Goal: Task Accomplishment & Management: Manage account settings

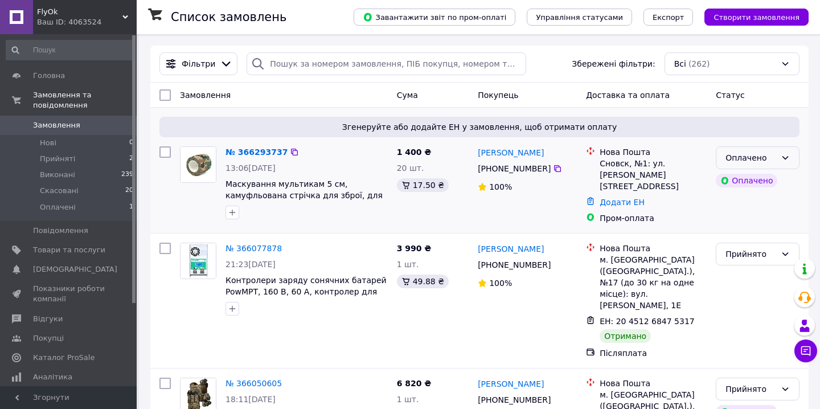
click at [737, 160] on div "Оплачено" at bounding box center [750, 157] width 51 height 13
click at [734, 183] on li "Прийнято" at bounding box center [757, 182] width 83 height 20
drag, startPoint x: 545, startPoint y: 152, endPoint x: 528, endPoint y: 151, distance: 17.1
click at [528, 151] on div "[PERSON_NAME]" at bounding box center [510, 152] width 68 height 14
click at [528, 151] on link "[PERSON_NAME]" at bounding box center [511, 152] width 66 height 11
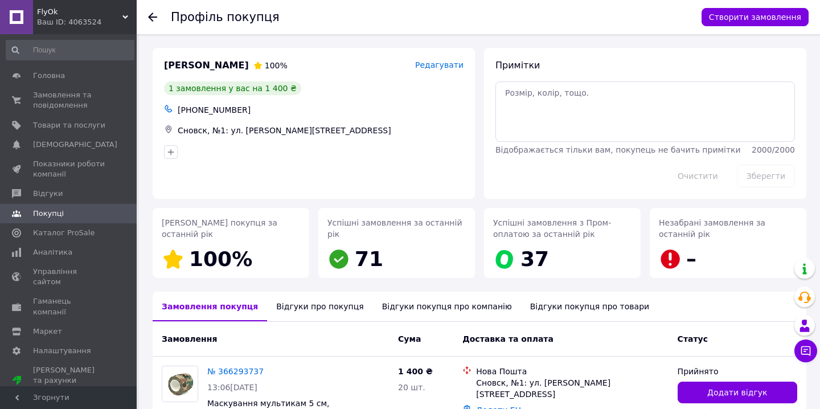
click at [150, 19] on use at bounding box center [152, 17] width 9 height 9
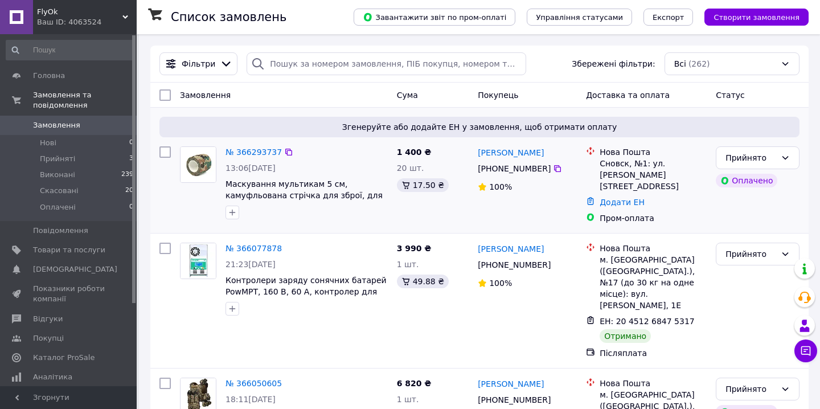
drag, startPoint x: 477, startPoint y: 153, endPoint x: 547, endPoint y: 156, distance: 70.1
click at [547, 157] on div "[PERSON_NAME]" at bounding box center [526, 152] width 101 height 14
copy link "[PERSON_NAME]"
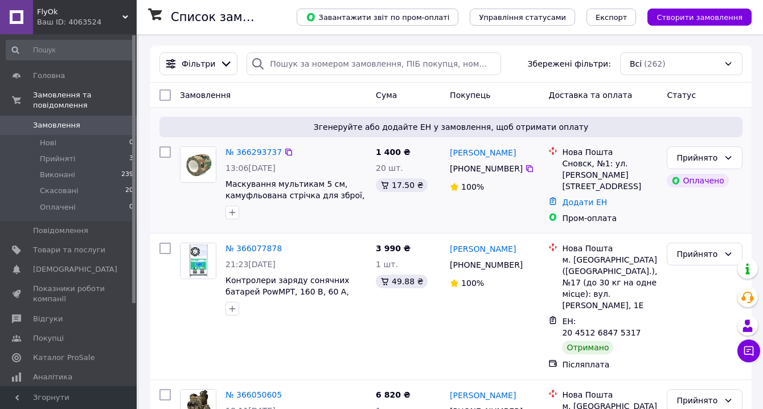
drag, startPoint x: 472, startPoint y: 168, endPoint x: 517, endPoint y: 167, distance: 45.6
click at [517, 167] on div "[PHONE_NUMBER]" at bounding box center [485, 169] width 77 height 16
click at [529, 170] on icon at bounding box center [529, 168] width 9 height 9
drag, startPoint x: 520, startPoint y: 151, endPoint x: 451, endPoint y: 150, distance: 68.9
click at [451, 150] on div "[PERSON_NAME]" at bounding box center [495, 152] width 92 height 14
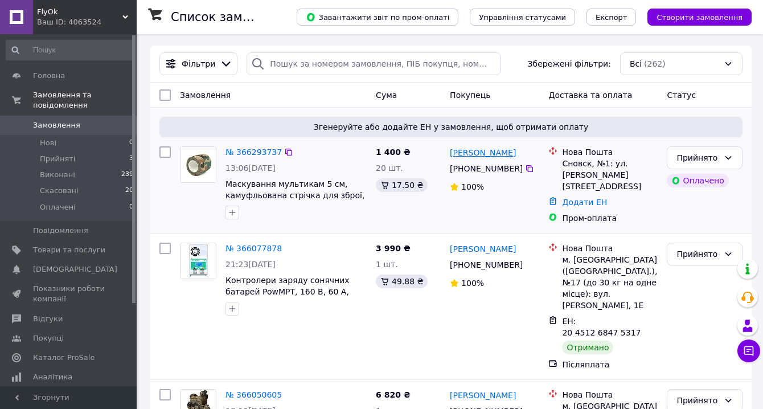
copy link "[PERSON_NAME]"
click at [466, 153] on link "[PERSON_NAME]" at bounding box center [483, 152] width 66 height 11
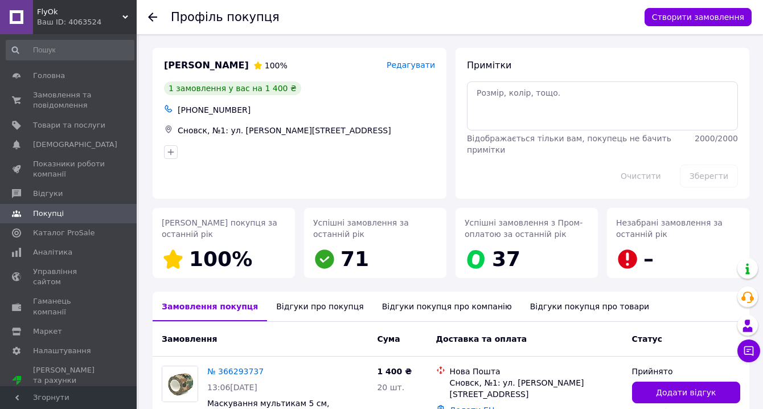
click at [153, 17] on use at bounding box center [152, 17] width 9 height 9
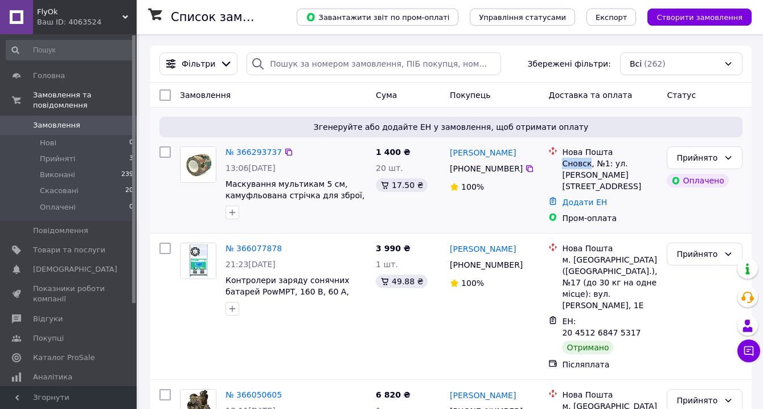
drag, startPoint x: 564, startPoint y: 165, endPoint x: 589, endPoint y: 165, distance: 25.6
click at [589, 165] on div "Сновск, №1: ул. Героев Чернигова, 15" at bounding box center [610, 175] width 96 height 34
copy div "Сновск"
click at [564, 198] on link "Додати ЕН" at bounding box center [584, 202] width 45 height 9
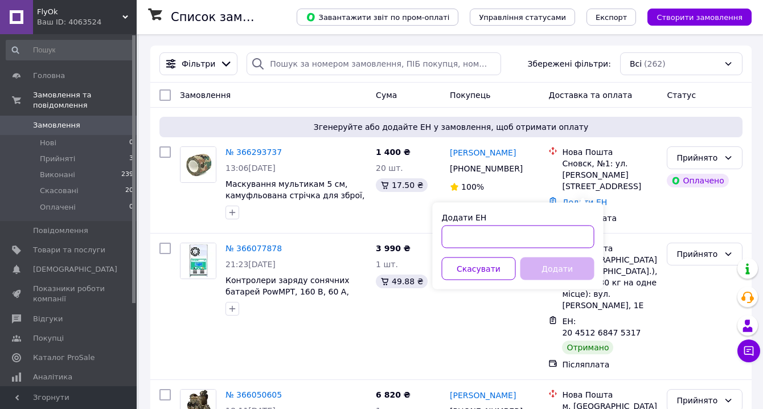
click at [488, 233] on input "Додати ЕН" at bounding box center [518, 236] width 153 height 23
paste input "20451269167222"
type input "20451269167222"
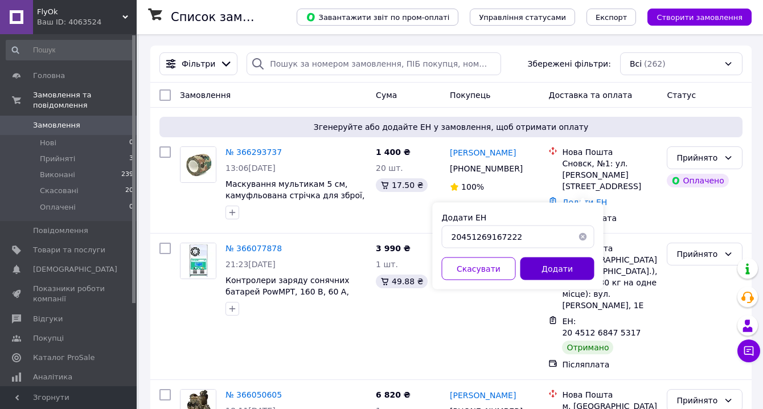
click at [562, 273] on button "Додати" at bounding box center [557, 268] width 74 height 23
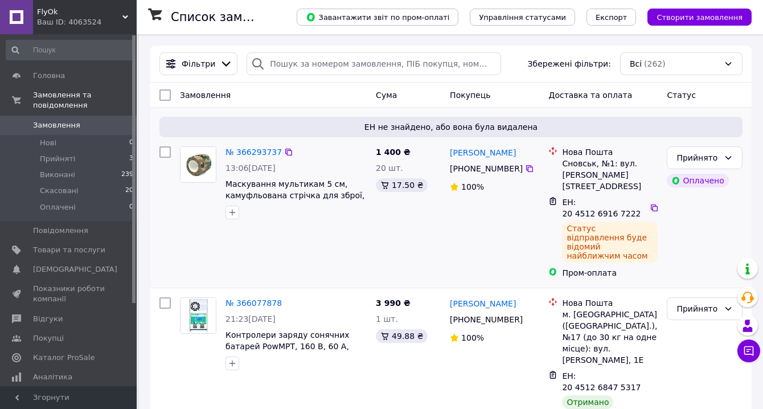
click at [196, 165] on img at bounding box center [197, 164] width 35 height 35
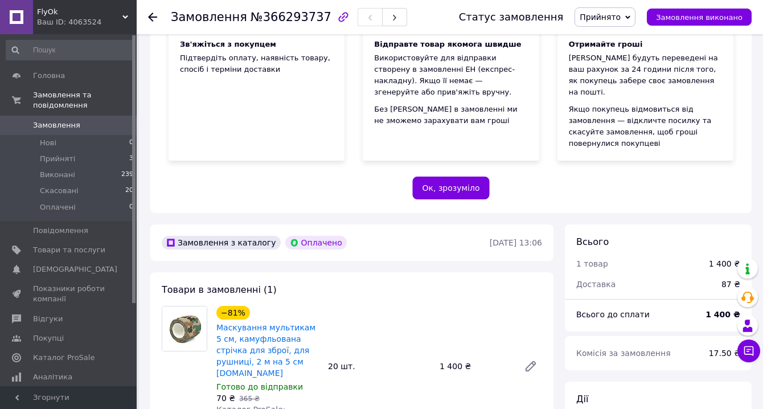
scroll to position [179, 0]
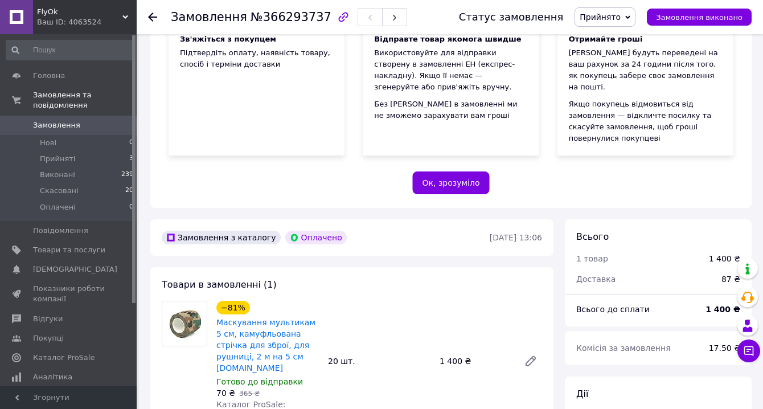
click at [188, 319] on img at bounding box center [184, 323] width 44 height 44
click at [234, 321] on link "Маскування мультикам 5 см, камуфльована стрічка для зброї, для рушниці, 2 м на …" at bounding box center [265, 345] width 99 height 55
click at [156, 13] on icon at bounding box center [152, 17] width 9 height 9
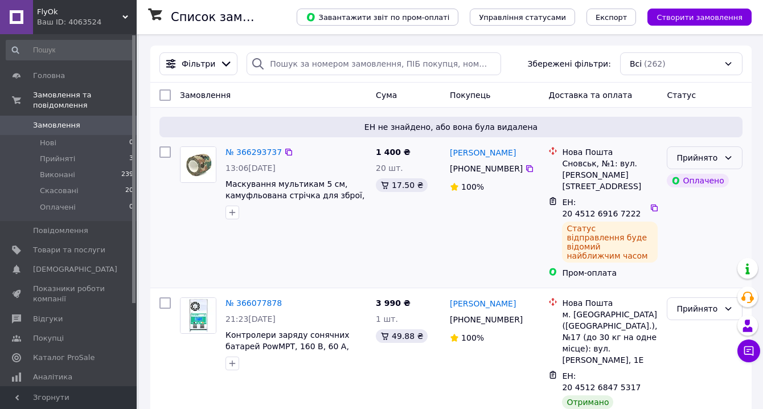
click at [727, 163] on div "Прийнято" at bounding box center [705, 157] width 76 height 23
click at [728, 155] on icon at bounding box center [728, 157] width 9 height 9
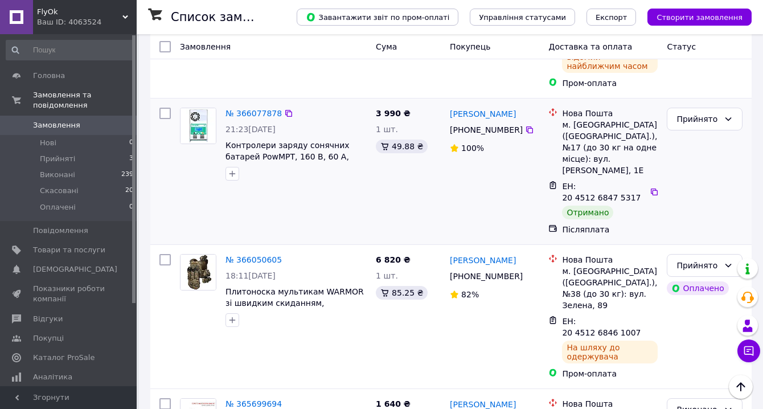
scroll to position [192, 0]
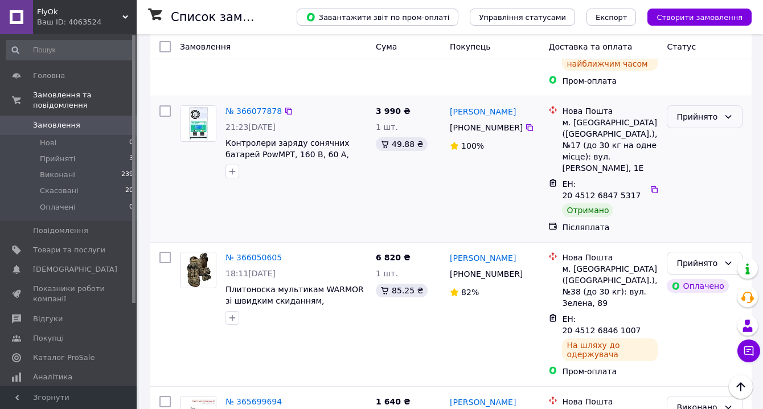
click at [722, 105] on div "Прийнято" at bounding box center [705, 116] width 76 height 23
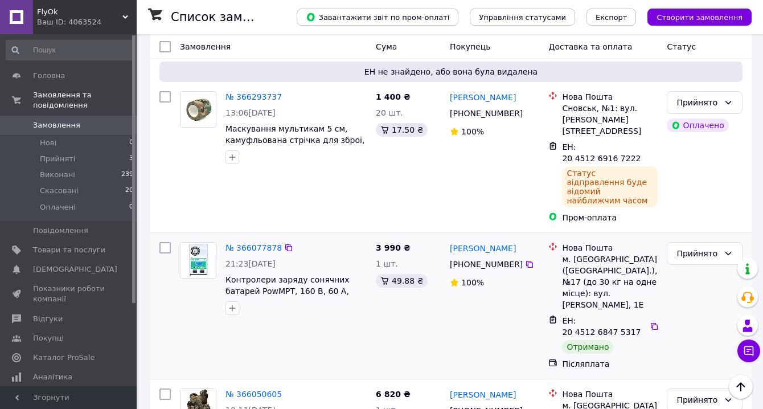
scroll to position [54, 0]
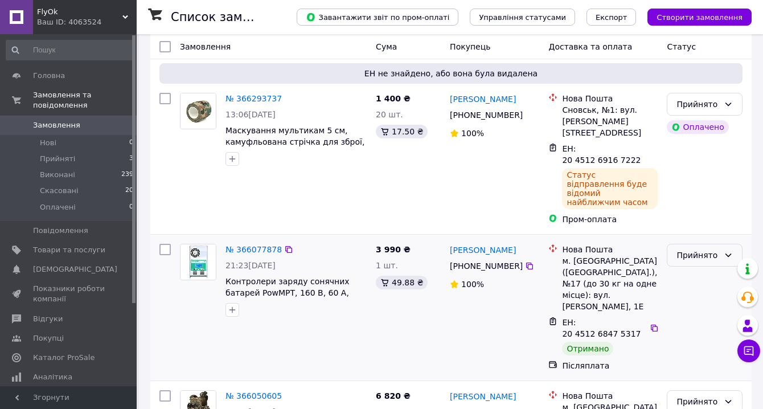
click at [724, 244] on div "Прийнято" at bounding box center [705, 255] width 76 height 23
click at [706, 261] on li "Виконано" at bounding box center [704, 259] width 75 height 20
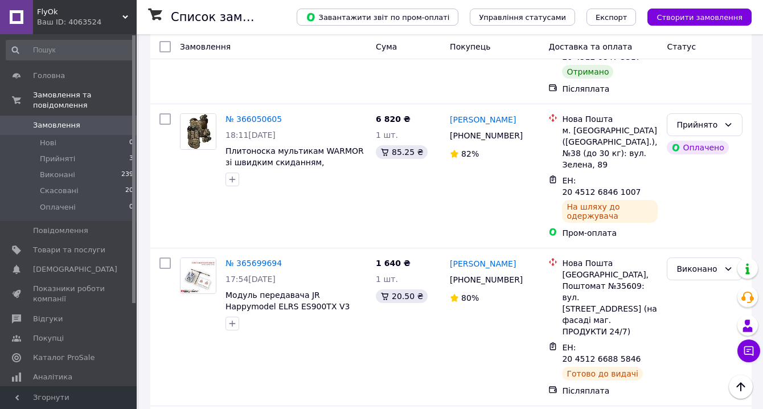
scroll to position [335, 0]
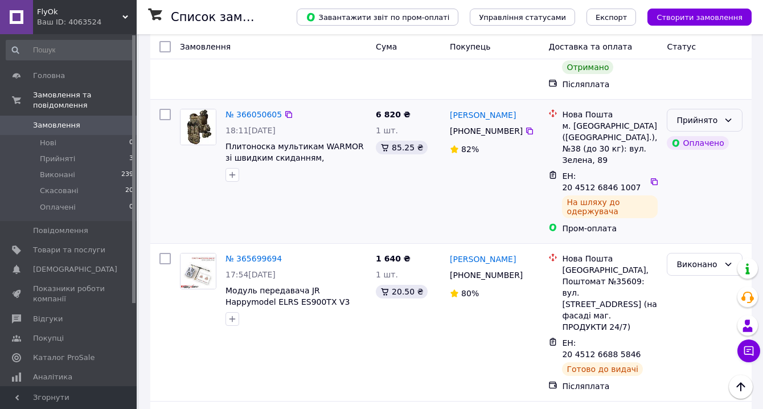
click at [729, 116] on icon at bounding box center [728, 120] width 9 height 9
click at [697, 139] on li "Виконано" at bounding box center [704, 135] width 75 height 20
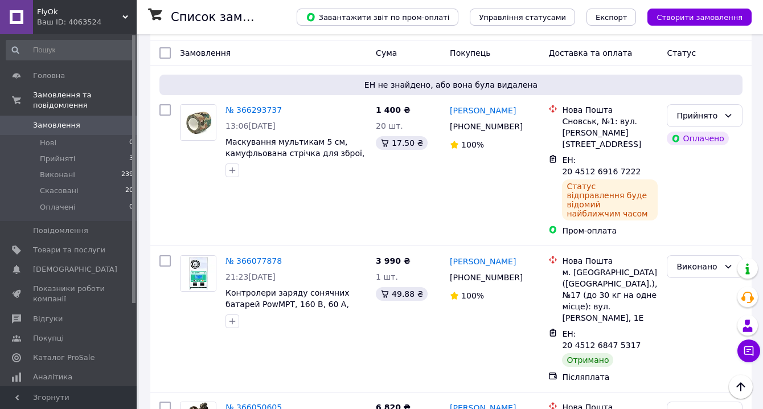
scroll to position [0, 0]
